Goal: Communication & Community: Answer question/provide support

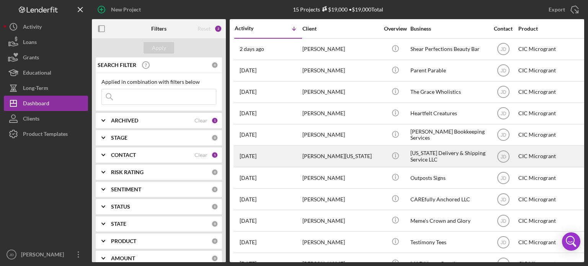
click at [325, 154] on div "[PERSON_NAME][US_STATE]" at bounding box center [340, 156] width 77 height 20
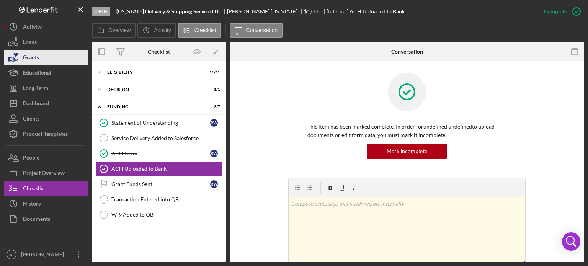
click at [28, 57] on div "Grants" at bounding box center [31, 58] width 16 height 17
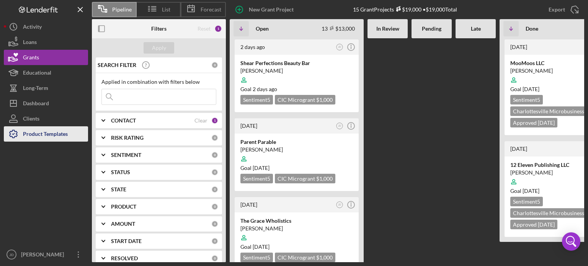
click at [38, 136] on div "Product Templates" at bounding box center [45, 134] width 45 height 17
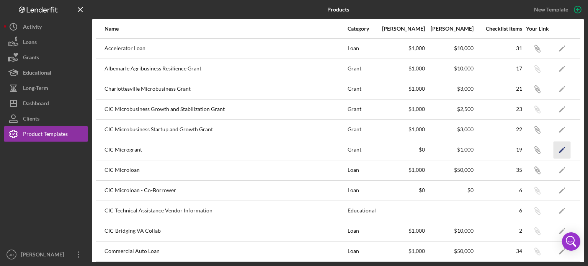
click at [559, 148] on polygon "button" at bounding box center [561, 150] width 5 height 5
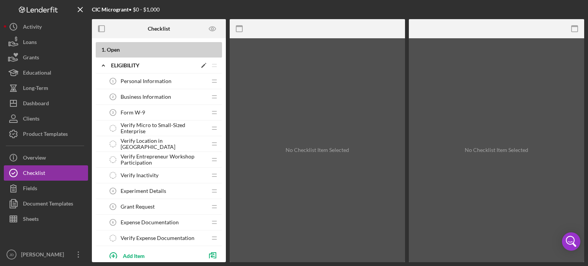
click at [102, 65] on icon "Icon/Expander" at bounding box center [103, 65] width 15 height 15
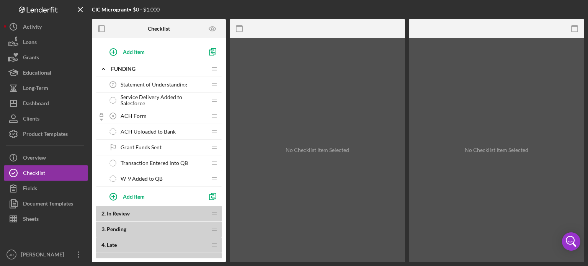
scroll to position [77, 0]
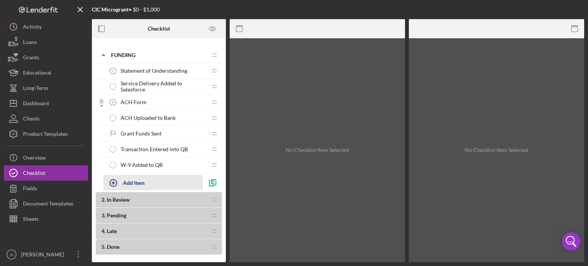
click at [134, 181] on div "Add Item" at bounding box center [134, 182] width 22 height 15
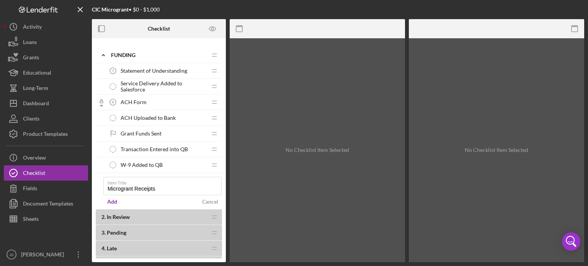
type input "Microgrant Receipts"
click at [111, 201] on div "Add" at bounding box center [112, 201] width 10 height 11
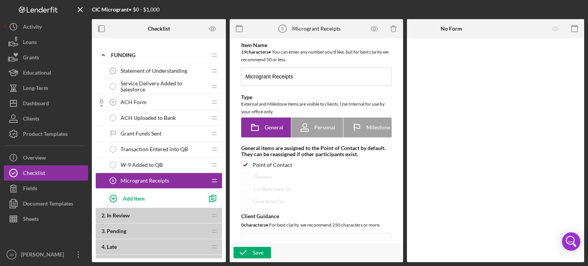
drag, startPoint x: 303, startPoint y: 139, endPoint x: 355, endPoint y: 140, distance: 52.4
click at [355, 140] on div "Item Name 19 character s • You can enter any number you'd like, but for best cl…" at bounding box center [316, 194] width 166 height 305
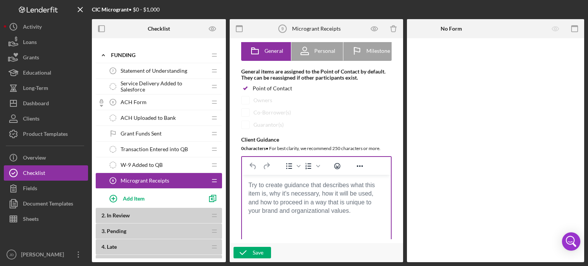
scroll to position [115, 0]
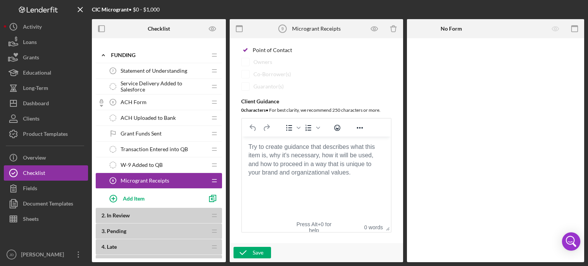
click at [261, 151] on body "Rich Text Area. Press ALT-0 for help." at bounding box center [316, 147] width 137 height 8
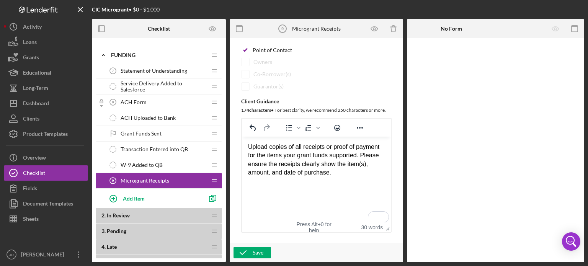
click at [338, 175] on div "Upload copies of all receipts or proof of payment for the items your grant fund…" at bounding box center [316, 160] width 137 height 34
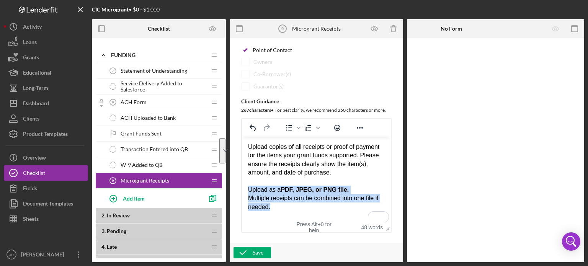
drag, startPoint x: 248, startPoint y: 189, endPoint x: 381, endPoint y: 207, distance: 134.4
click at [381, 207] on div "Upload as a PDF, JPEG, or PNG file. Multiple receipts can be combined into one …" at bounding box center [316, 199] width 137 height 26
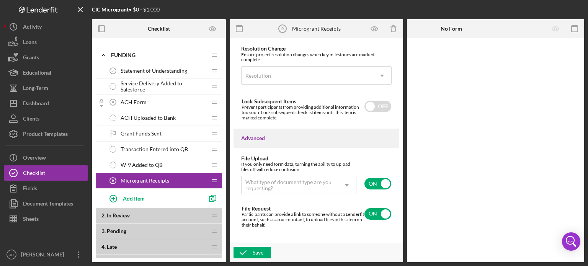
scroll to position [594, 0]
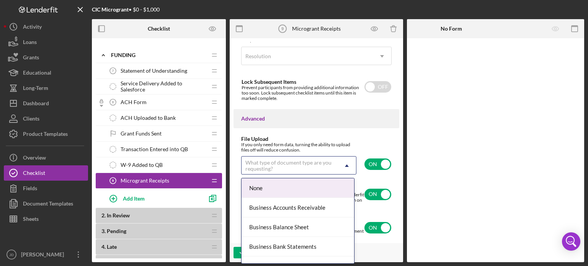
click at [345, 165] on icon "Icon/Dropdown Arrow" at bounding box center [347, 166] width 18 height 18
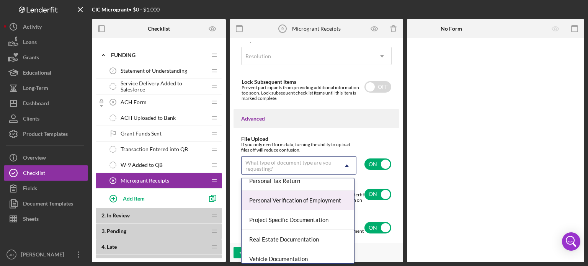
scroll to position [615, 0]
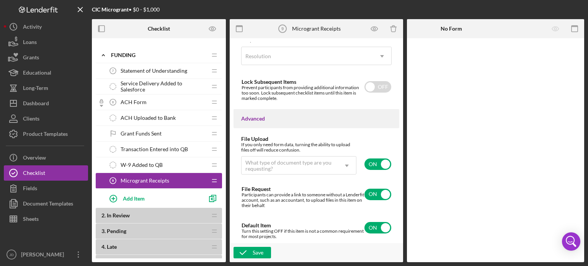
click at [360, 136] on div "File Upload" at bounding box center [316, 139] width 150 height 6
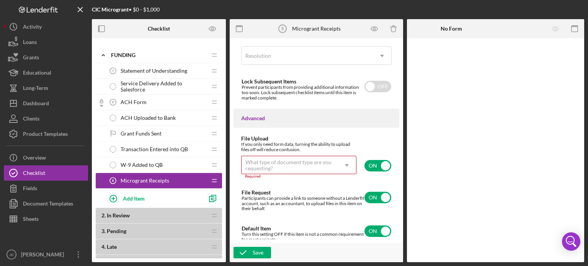
click at [360, 136] on div "File Upload" at bounding box center [316, 139] width 150 height 6
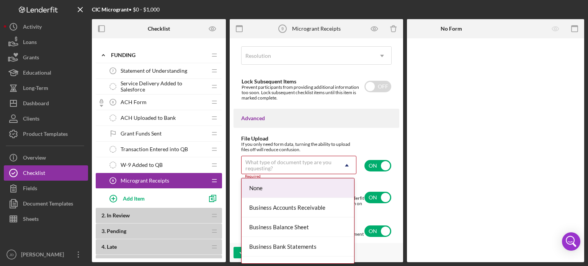
click at [346, 166] on icon "Icon/Dropdown Arrow" at bounding box center [347, 165] width 18 height 18
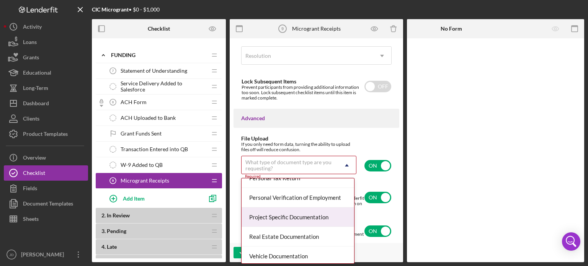
click at [320, 214] on div "Project Specific Documentation" at bounding box center [298, 217] width 113 height 20
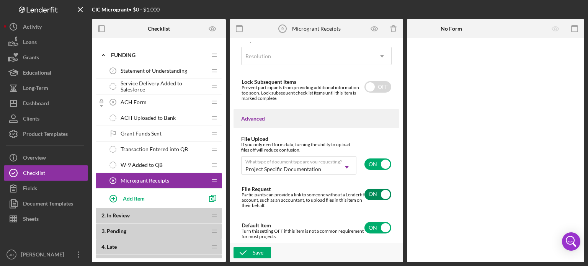
click at [382, 197] on input "checkbox" at bounding box center [377, 194] width 27 height 11
checkbox input "false"
click at [256, 253] on div "Save" at bounding box center [258, 252] width 11 height 11
drag, startPoint x: 176, startPoint y: 178, endPoint x: 179, endPoint y: 161, distance: 17.9
click at [179, 161] on div "1 . Open Icon/Expander ELIGIBILITY Icon/Edit Icon/Drag Personal Information 1 P…" at bounding box center [159, 118] width 126 height 305
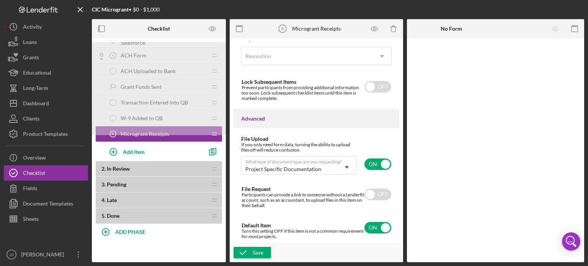
scroll to position [77, 0]
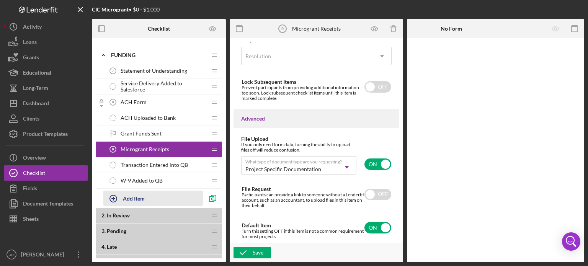
click at [130, 198] on div "Add Item" at bounding box center [134, 198] width 22 height 15
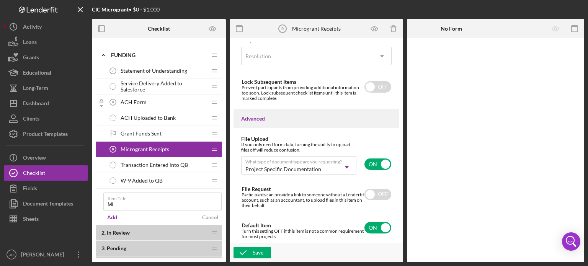
type input "M"
type input "Receipts Received"
click at [114, 216] on div "Add" at bounding box center [112, 217] width 10 height 11
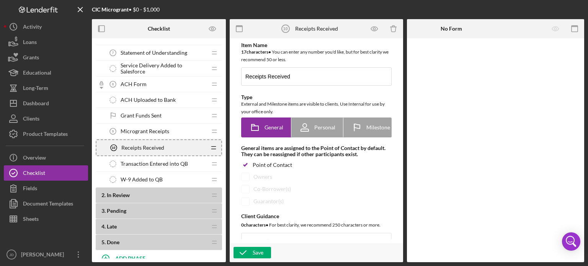
scroll to position [77, 0]
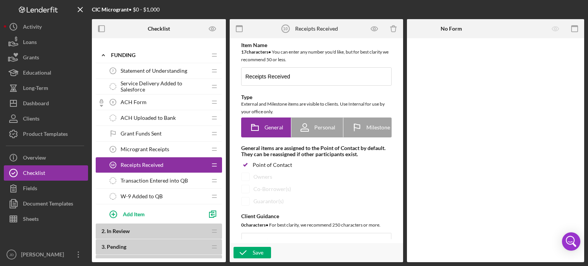
click at [211, 178] on icon "Icon/Drag" at bounding box center [214, 180] width 15 height 15
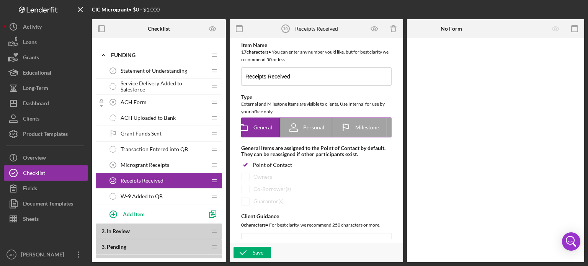
scroll to position [0, 57]
click at [374, 128] on span "Internal" at bounding box center [374, 127] width 19 height 6
radio input "false"
radio input "true"
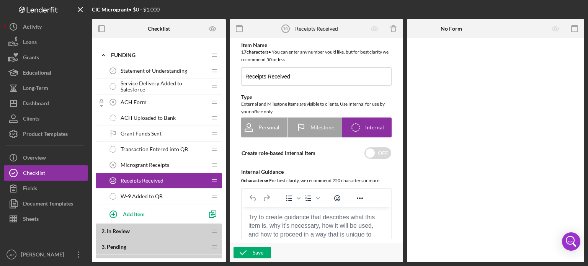
click at [296, 216] on body "Rich Text Area. Press ALT-0 for help." at bounding box center [316, 217] width 137 height 8
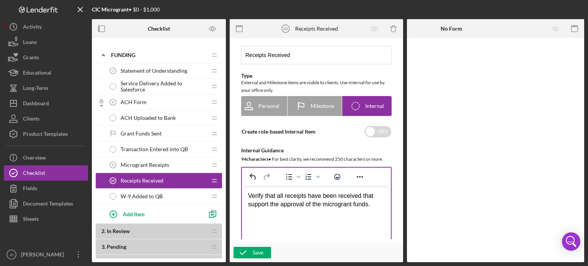
scroll to position [38, 0]
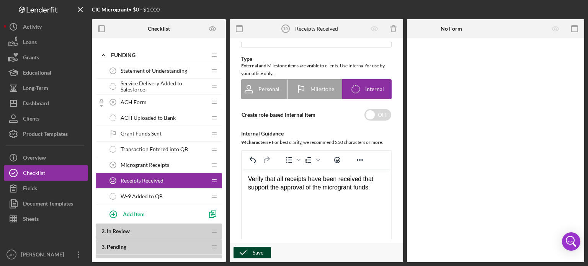
click at [256, 254] on div "Save" at bounding box center [258, 252] width 11 height 11
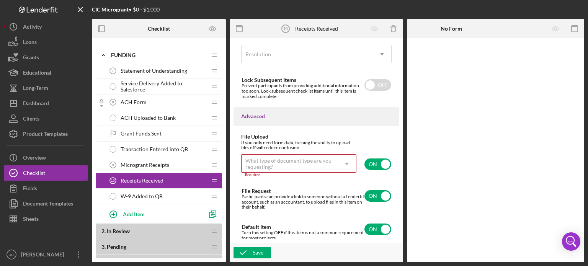
scroll to position [554, 0]
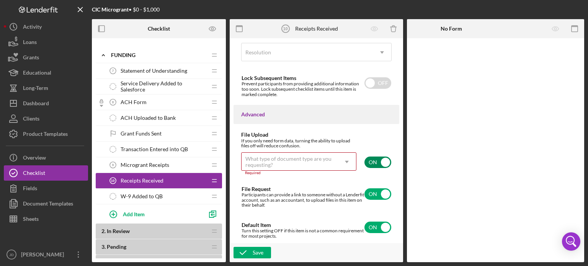
click at [382, 162] on input "checkbox" at bounding box center [377, 162] width 27 height 11
checkbox input "false"
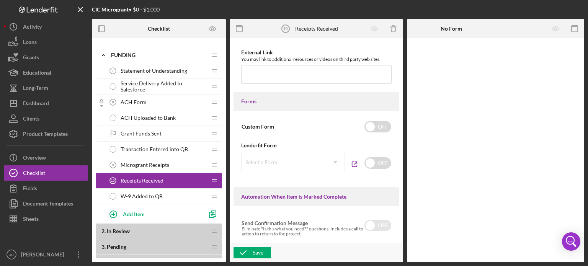
scroll to position [312, 0]
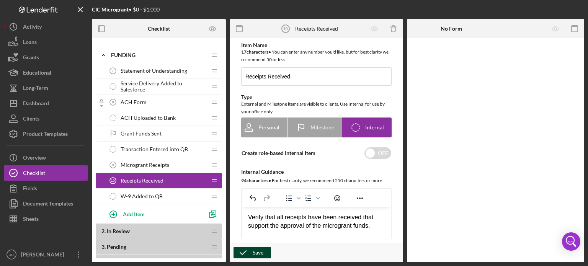
click at [259, 253] on div "Save" at bounding box center [258, 252] width 11 height 11
click at [167, 163] on span "Microgrant Receipts" at bounding box center [145, 165] width 49 height 6
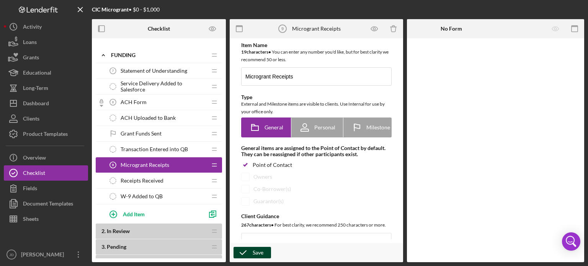
click at [262, 253] on div "Save" at bounding box center [258, 252] width 11 height 11
click at [107, 231] on span "In Review" at bounding box center [118, 231] width 23 height 7
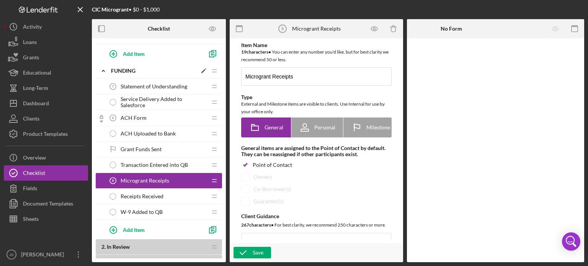
click at [102, 71] on icon "Icon/Expander" at bounding box center [103, 70] width 15 height 15
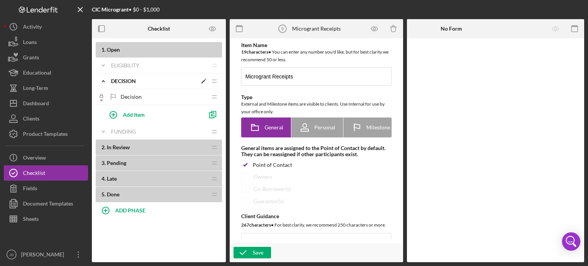
click at [103, 82] on icon "Icon/Expander" at bounding box center [103, 80] width 15 height 15
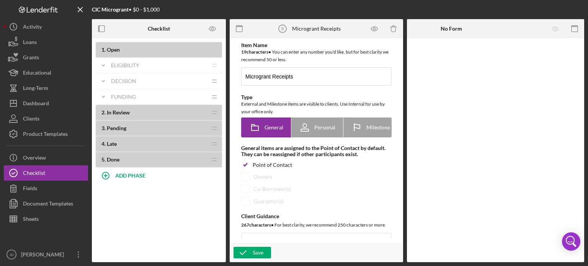
click at [104, 109] on span "2 ." at bounding box center [103, 112] width 4 height 7
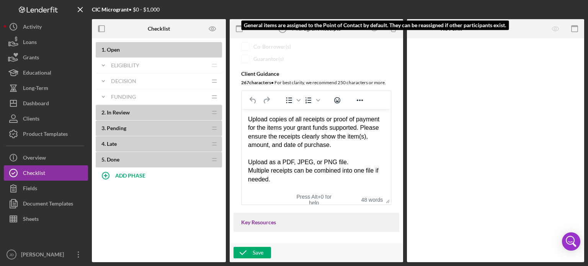
scroll to position [153, 0]
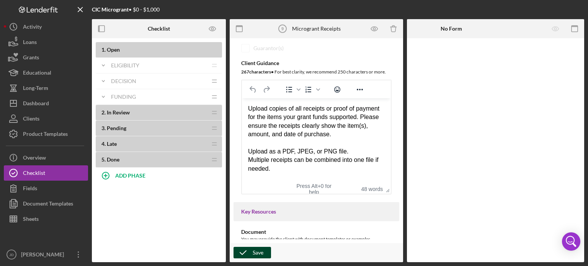
click at [256, 253] on div "Save" at bounding box center [258, 252] width 11 height 11
click at [374, 29] on icon "button" at bounding box center [374, 28] width 17 height 17
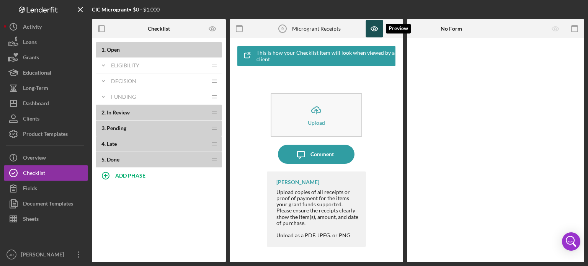
click at [371, 27] on icon "button" at bounding box center [374, 28] width 17 height 17
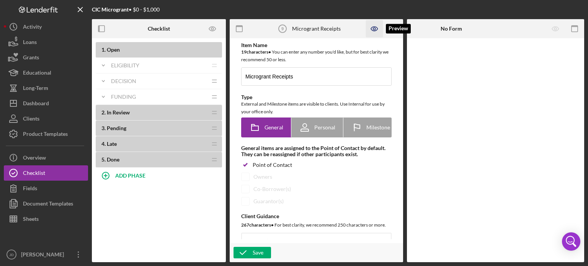
scroll to position [0, 0]
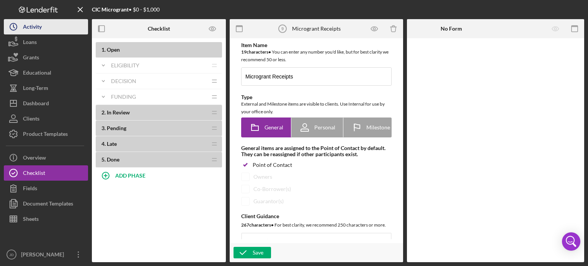
click at [33, 26] on div "Activity" at bounding box center [32, 27] width 19 height 17
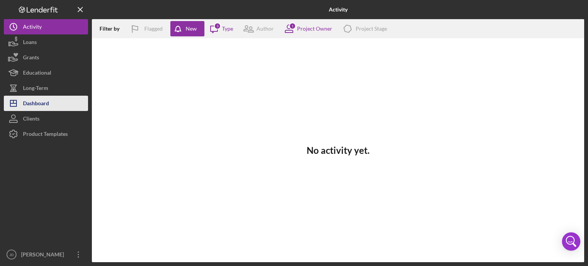
click at [32, 103] on div "Dashboard" at bounding box center [36, 104] width 26 height 17
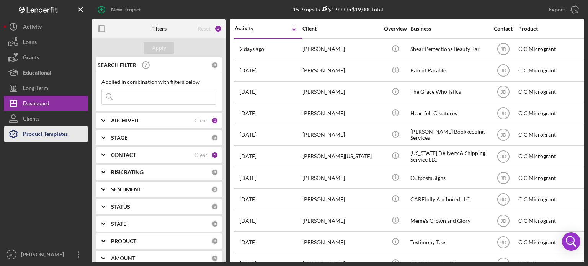
click at [37, 136] on div "Product Templates" at bounding box center [45, 134] width 45 height 17
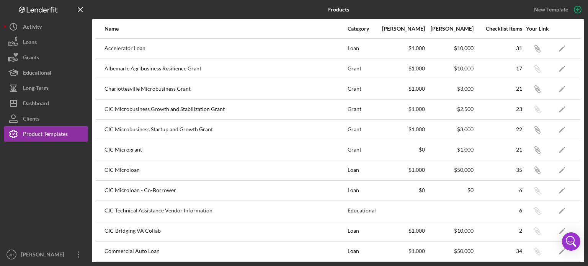
click at [126, 150] on div "CIC Microgrant" at bounding box center [225, 149] width 242 height 19
click at [32, 119] on div "Clients" at bounding box center [31, 119] width 16 height 17
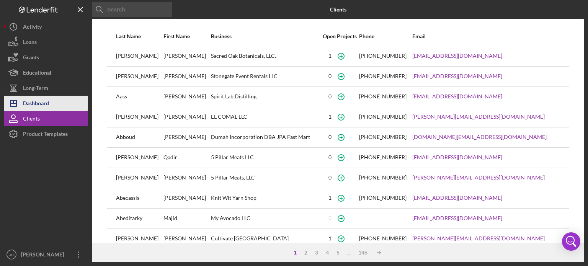
click at [34, 104] on div "Dashboard" at bounding box center [36, 104] width 26 height 17
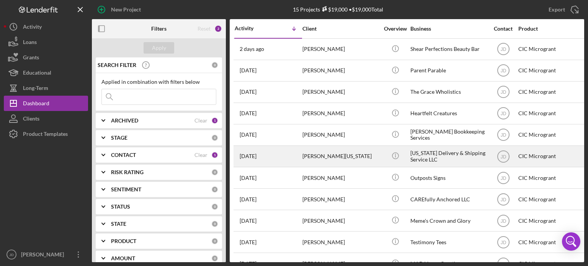
click at [333, 160] on div "[PERSON_NAME][US_STATE]" at bounding box center [340, 156] width 77 height 20
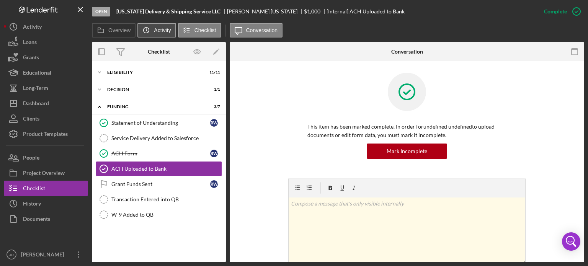
click at [155, 32] on label "Activity" at bounding box center [162, 30] width 17 height 6
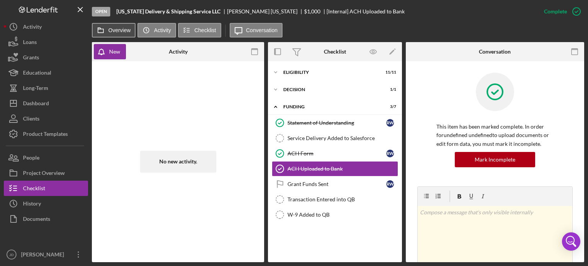
click at [108, 29] on icon at bounding box center [100, 30] width 15 height 15
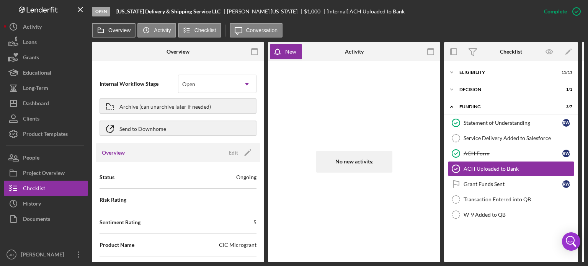
click at [120, 28] on label "Overview" at bounding box center [119, 30] width 22 height 6
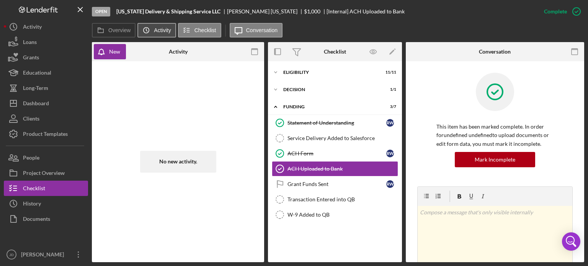
click at [152, 30] on icon "Icon/History" at bounding box center [146, 30] width 15 height 15
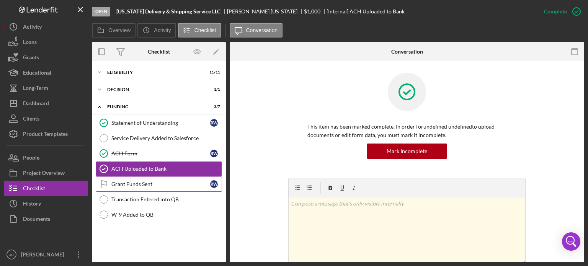
click at [139, 184] on div "Grant Funds Sent" at bounding box center [160, 184] width 99 height 6
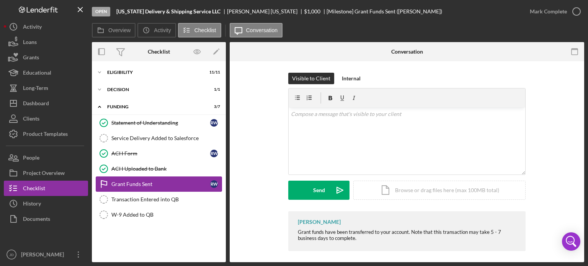
click at [137, 182] on div "Grant Funds Sent" at bounding box center [160, 184] width 99 height 6
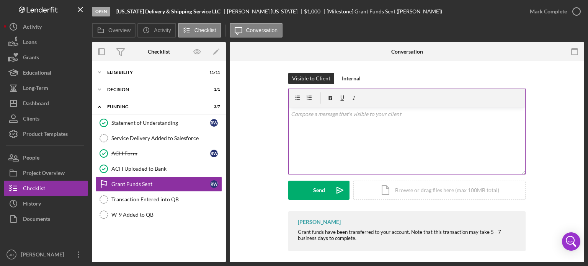
scroll to position [3, 0]
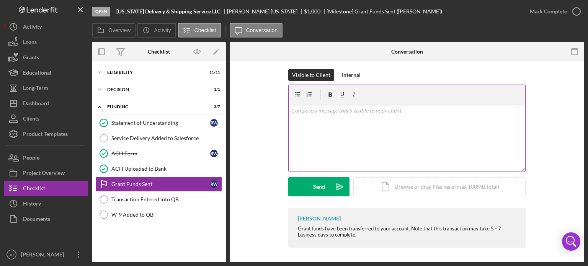
click at [322, 111] on p at bounding box center [407, 110] width 232 height 8
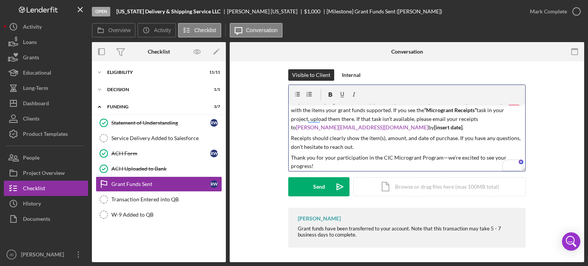
scroll to position [28, 0]
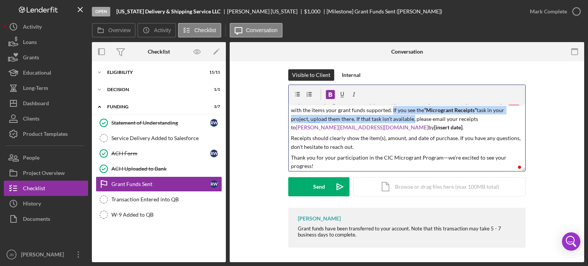
drag, startPoint x: 378, startPoint y: 109, endPoint x: 392, endPoint y: 121, distance: 18.2
click at [392, 121] on p "As part of the program’s follow-up process, please send copies of the receipts …" at bounding box center [407, 115] width 232 height 34
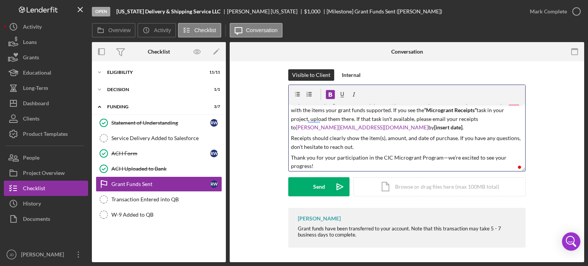
scroll to position [21, 0]
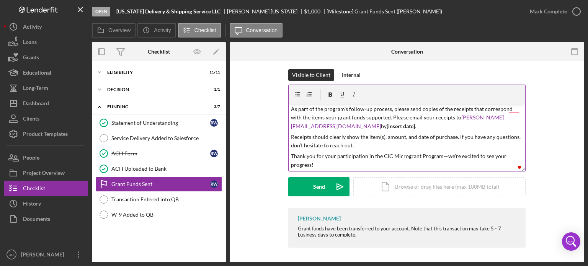
click at [412, 122] on p "As part of the program’s follow-up process, please send copies of the receipts …" at bounding box center [407, 118] width 232 height 26
click at [490, 117] on p "As part of the program’s follow-up process, please send copies of the receipts …" at bounding box center [407, 118] width 232 height 26
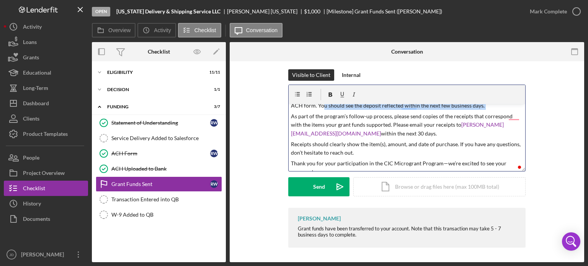
scroll to position [10, 0]
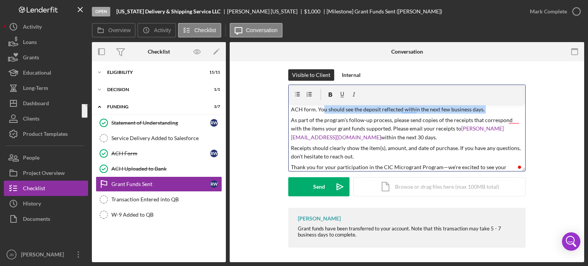
drag, startPoint x: 291, startPoint y: 108, endPoint x: 334, endPoint y: 139, distance: 53.0
click at [334, 139] on p "As part of the program’s follow-up process, please send copies of the receipts …" at bounding box center [407, 129] width 232 height 26
copy p "As part of the program’s follow-up process, please send copies of the receipts …"
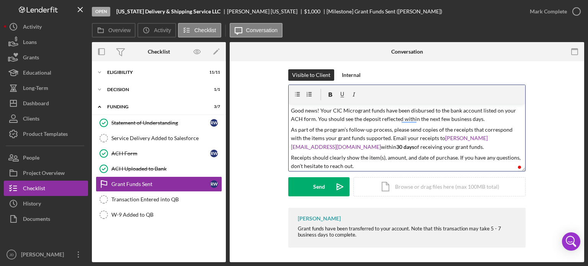
scroll to position [21, 0]
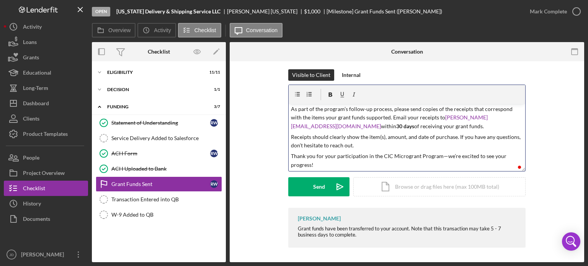
click at [437, 156] on p "Thank you for your participation in the CIC Microgrant Program—we’re excited to…" at bounding box center [407, 160] width 232 height 17
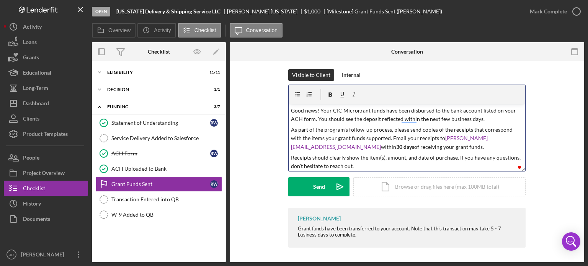
click at [489, 116] on p "Good news! Your CIC Microgrant funds have been disbursed to the bank account li…" at bounding box center [407, 114] width 232 height 17
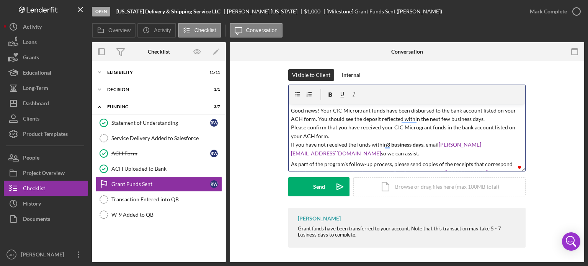
click at [346, 136] on p "Good news! Your CIC Microgrant funds have been disbursed to the bank account li…" at bounding box center [407, 131] width 232 height 51
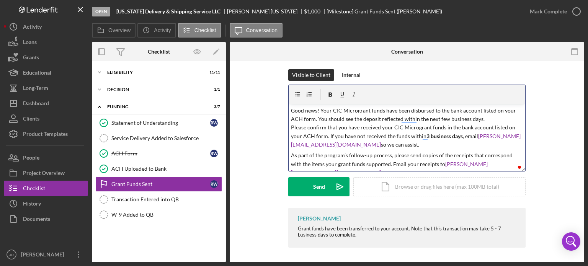
click at [291, 109] on p "Good news! Your CIC Microgrant funds have been disbursed to the bank account li…" at bounding box center [407, 127] width 232 height 43
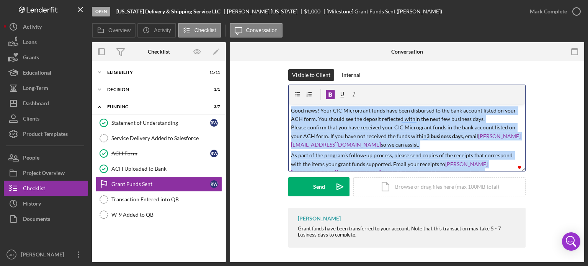
copy div "v Color teal Color pink Remove color Add row above Add row below Add column bef…"
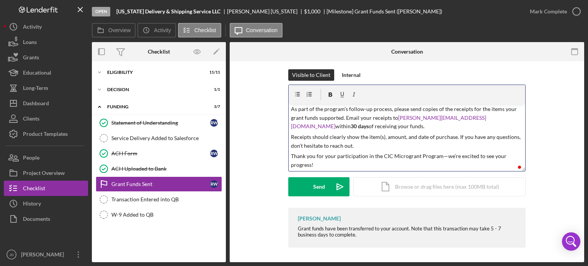
scroll to position [40, 0]
click at [437, 155] on p "Thank you for your participation in the CIC Microgrant Program—we’re excited to…" at bounding box center [407, 160] width 232 height 17
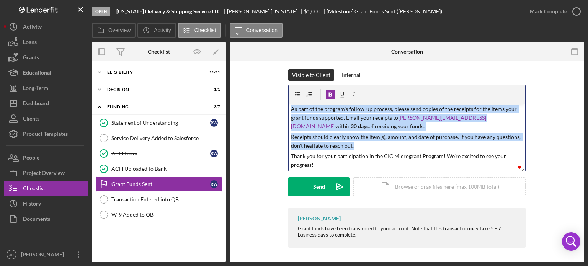
copy div "v Color teal Color pink Remove color Add row above Add row below Add column bef…"
click at [330, 93] on icon "button" at bounding box center [331, 95] width 4 height 4
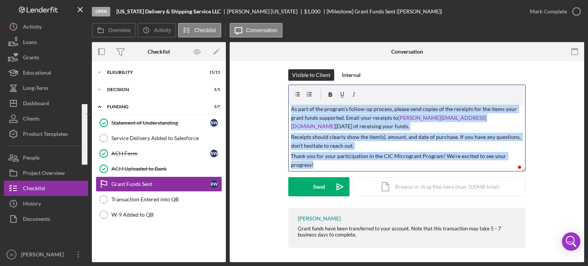
scroll to position [0, 0]
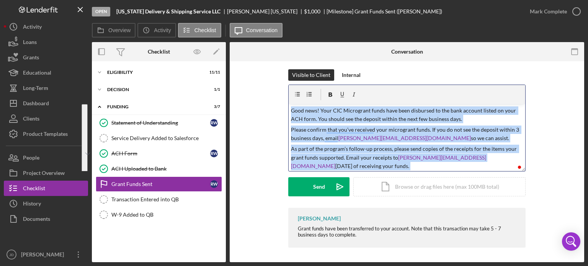
click at [382, 157] on p "As part of the program’s follow-up process, please send copies of the receipts …" at bounding box center [407, 158] width 232 height 26
click at [383, 139] on p "Please confirm that you’ve received your microgrant funds. If you do not see th…" at bounding box center [407, 134] width 232 height 17
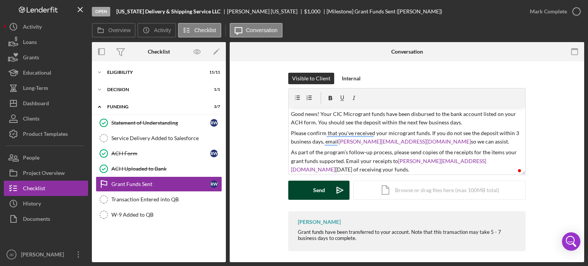
click at [307, 189] on button "Send Icon/icon-invite-send" at bounding box center [318, 190] width 61 height 19
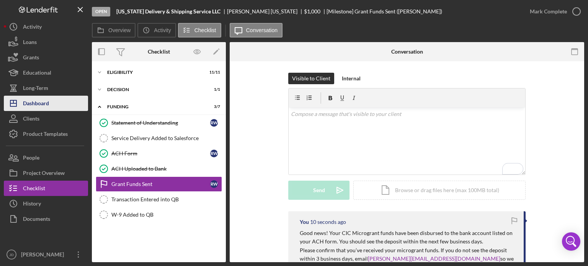
click at [37, 101] on div "Dashboard" at bounding box center [36, 104] width 26 height 17
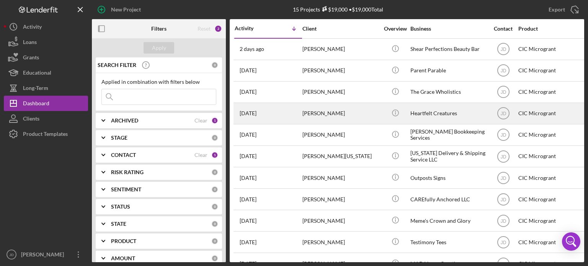
click at [348, 112] on div "[PERSON_NAME]" at bounding box center [340, 113] width 77 height 20
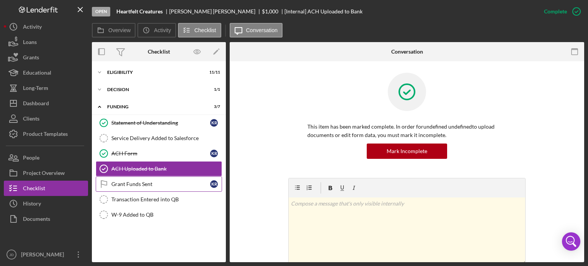
click at [118, 184] on div "Grant Funds Sent" at bounding box center [160, 184] width 99 height 6
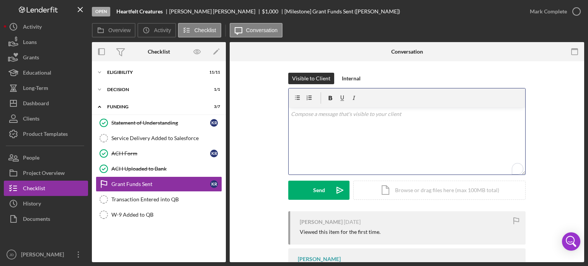
click at [362, 121] on div "v Color teal Color pink Remove color Add row above Add row below Add column bef…" at bounding box center [407, 141] width 237 height 67
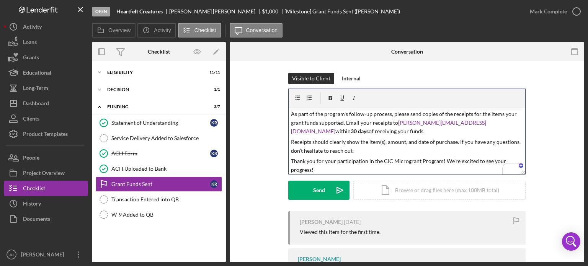
scroll to position [38, 0]
click at [311, 193] on button "Send Icon/icon-invite-send" at bounding box center [318, 190] width 61 height 19
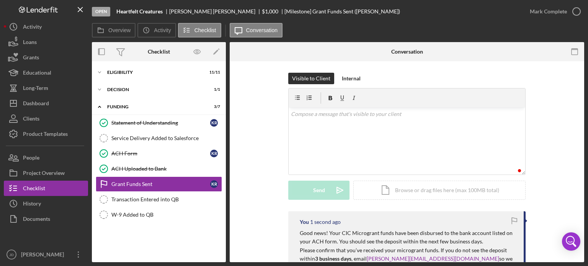
scroll to position [0, 0]
click at [34, 103] on div "Dashboard" at bounding box center [36, 104] width 26 height 17
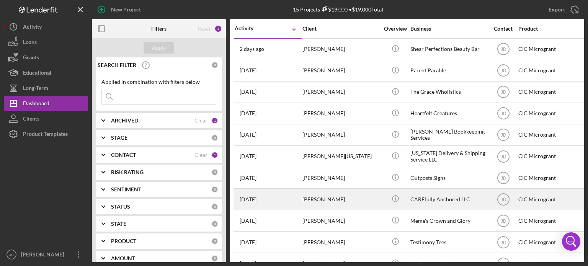
click at [361, 200] on div "[PERSON_NAME]" at bounding box center [340, 199] width 77 height 20
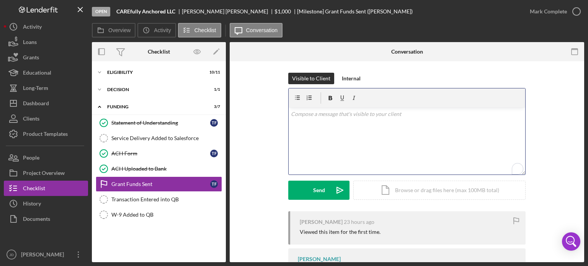
click at [400, 118] on p "To enrich screen reader interactions, please activate Accessibility in Grammarl…" at bounding box center [407, 114] width 232 height 8
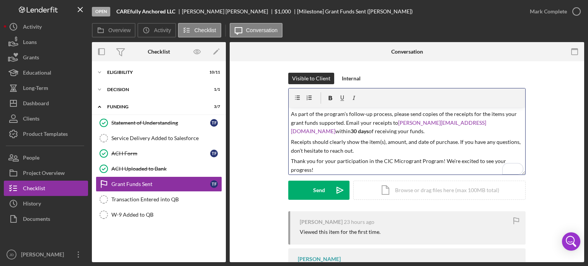
scroll to position [38, 0]
click at [313, 189] on div "Send" at bounding box center [319, 190] width 12 height 19
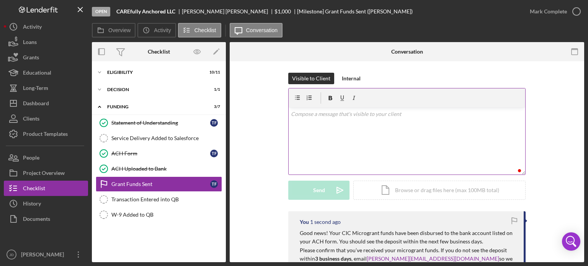
scroll to position [0, 0]
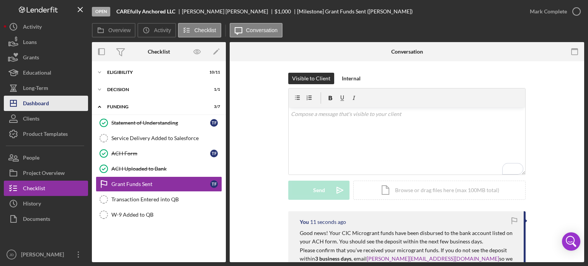
click at [34, 103] on div "Dashboard" at bounding box center [36, 104] width 26 height 17
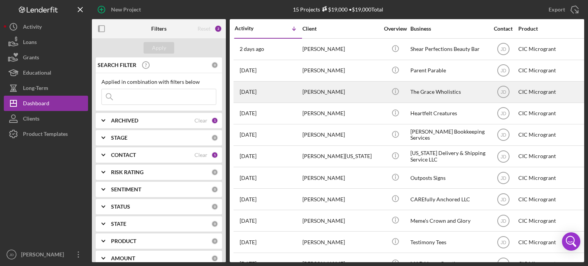
click at [352, 91] on div "[PERSON_NAME]" at bounding box center [340, 92] width 77 height 20
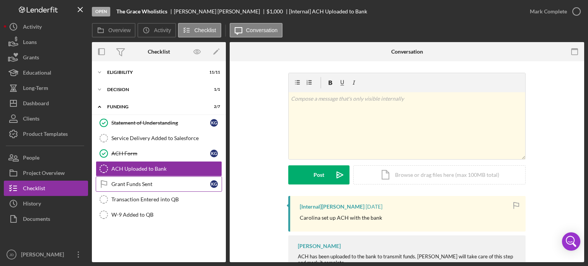
click at [146, 183] on div "Grant Funds Sent" at bounding box center [160, 184] width 99 height 6
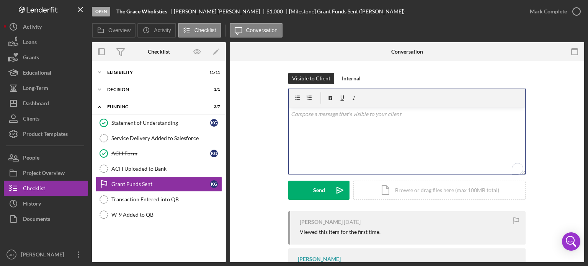
click at [357, 124] on div "v Color teal Color pink Remove color Add row above Add row below Add column bef…" at bounding box center [407, 141] width 237 height 67
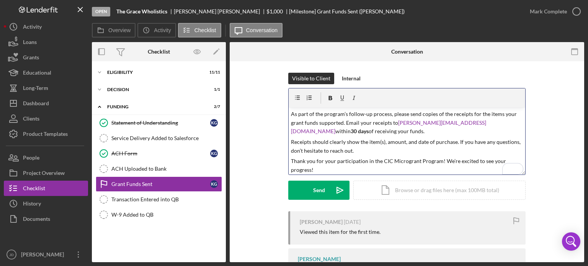
scroll to position [38, 0]
click at [305, 189] on button "Send Icon/icon-invite-send" at bounding box center [318, 190] width 61 height 19
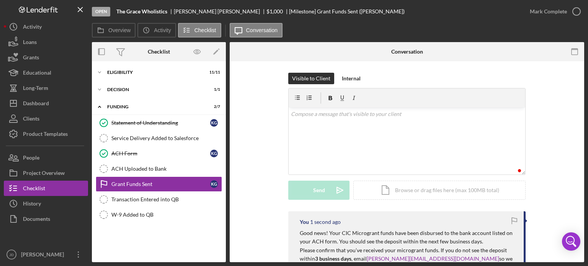
scroll to position [0, 0]
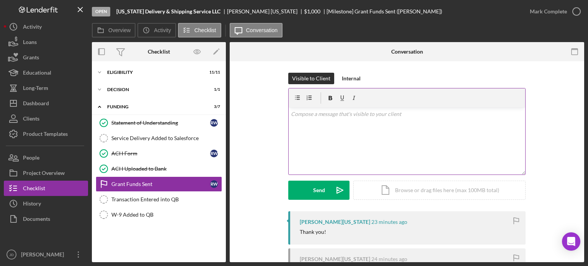
click at [344, 137] on div "v Color teal Color pink Remove color Add row above Add row below Add column bef…" at bounding box center [407, 141] width 237 height 67
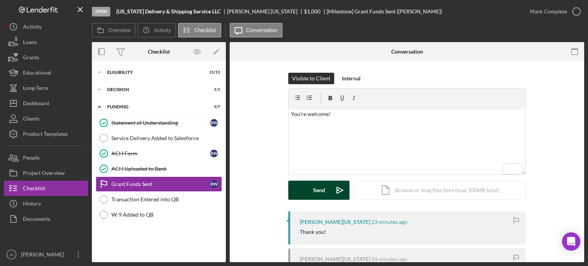
click at [318, 191] on div "Send" at bounding box center [319, 190] width 12 height 19
